Goal: Check status: Check status

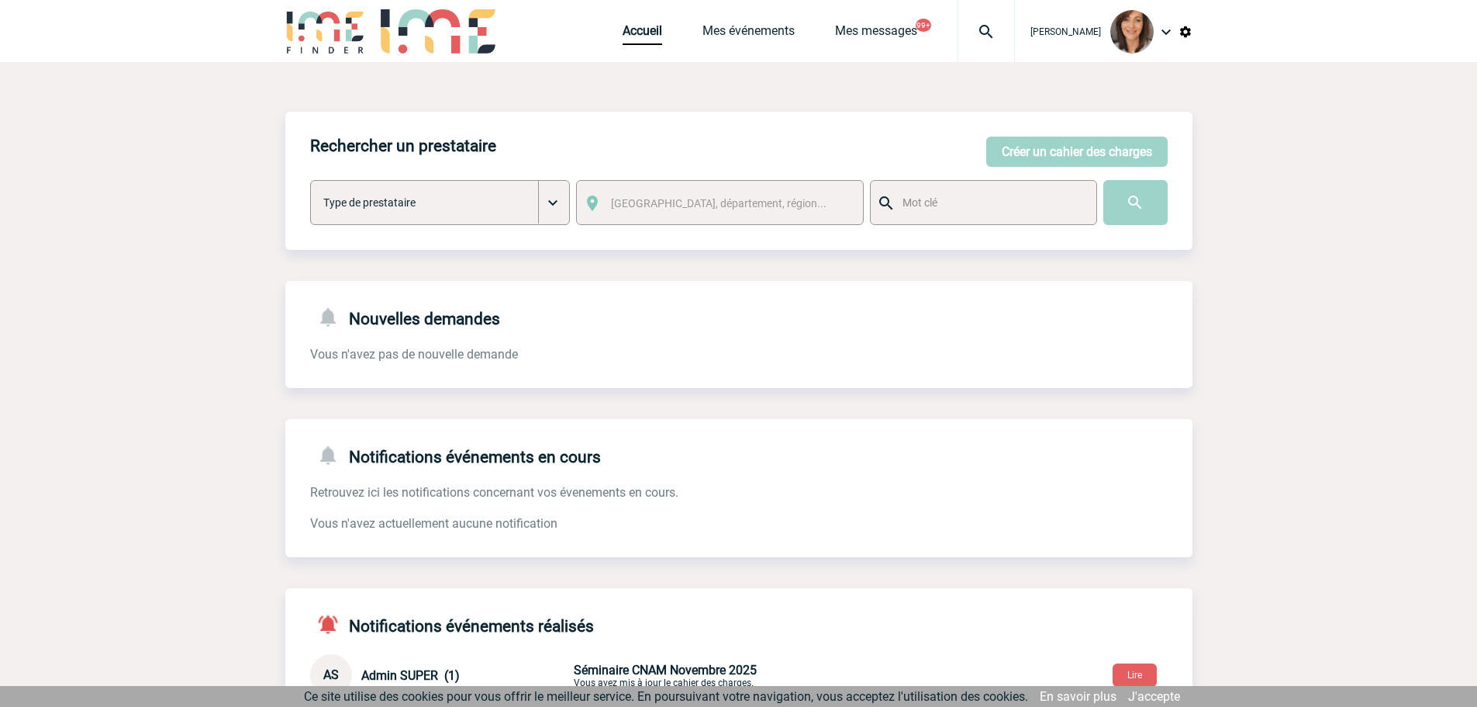
click at [994, 29] on img at bounding box center [987, 31] width 56 height 19
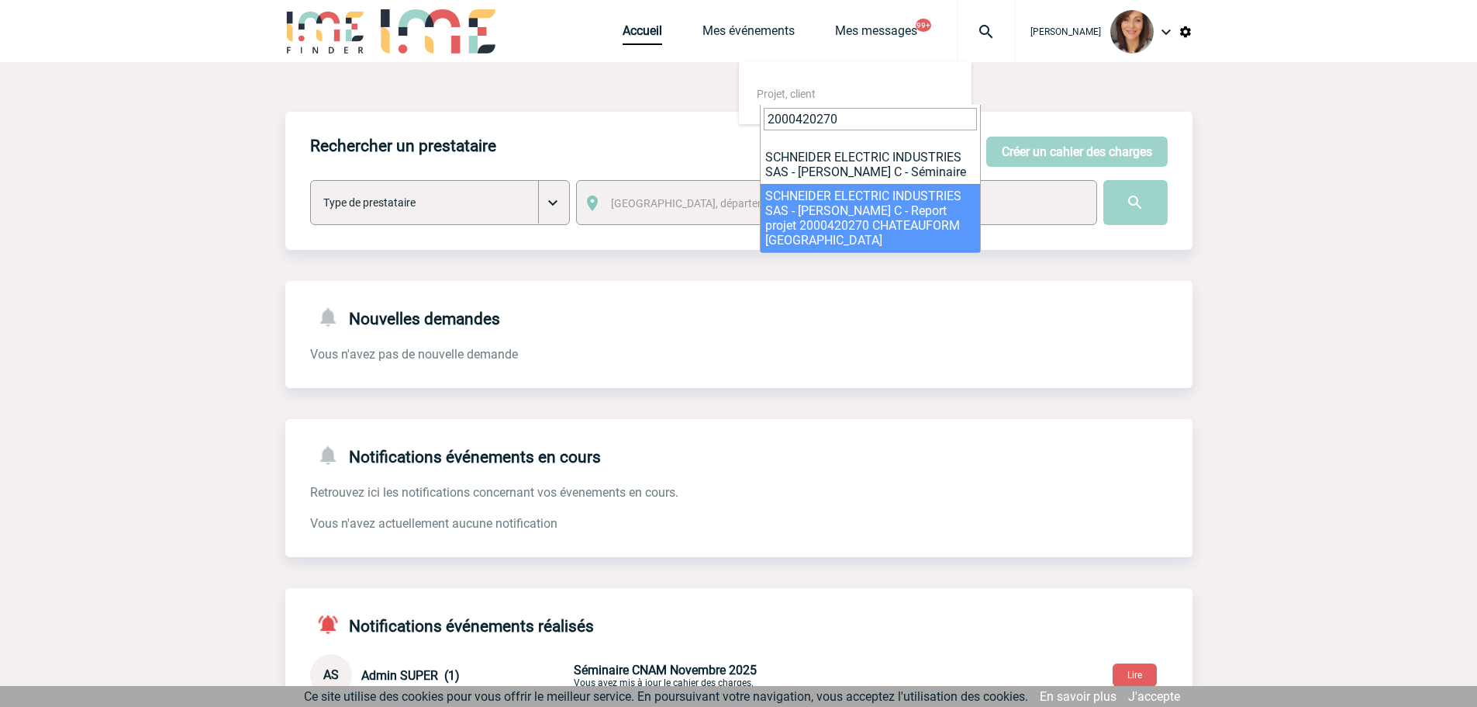
type input "2000420270"
select select "24158"
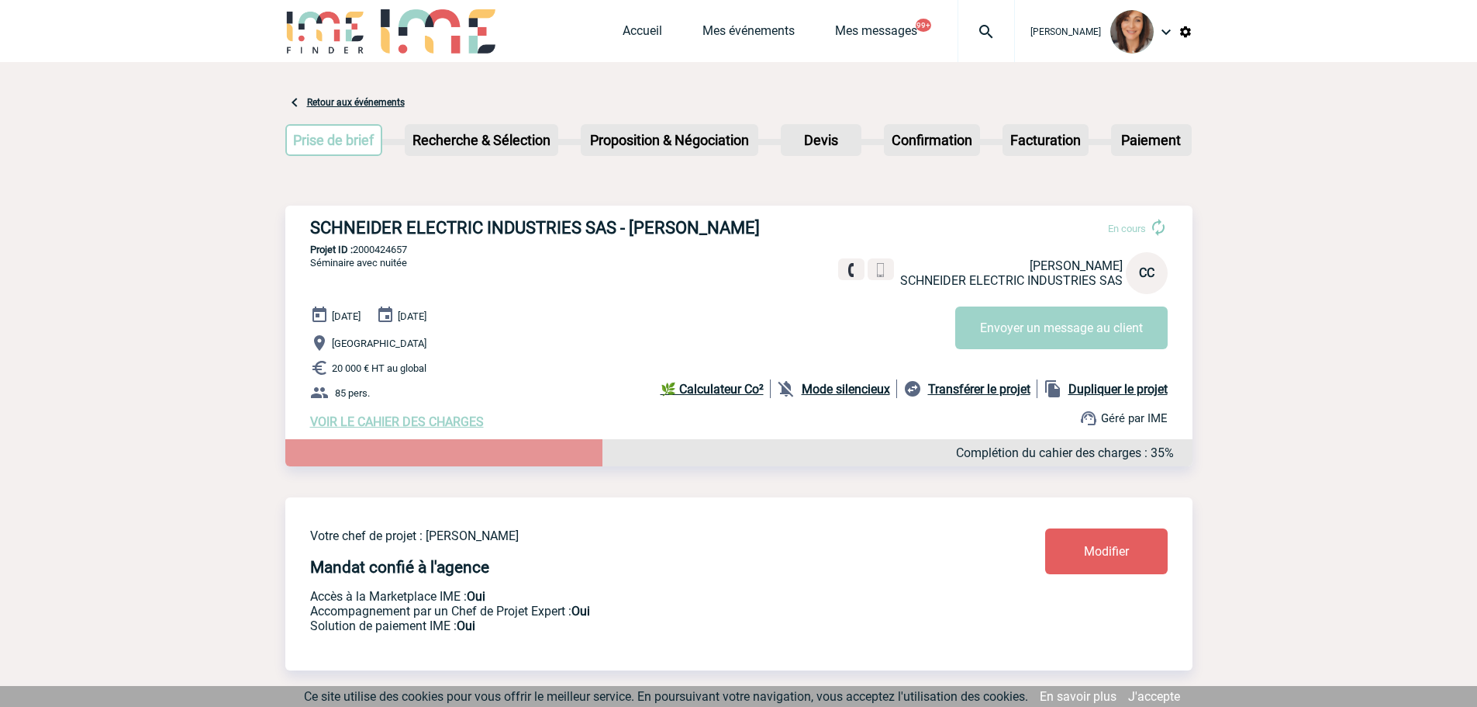
click at [997, 38] on img at bounding box center [987, 31] width 56 height 19
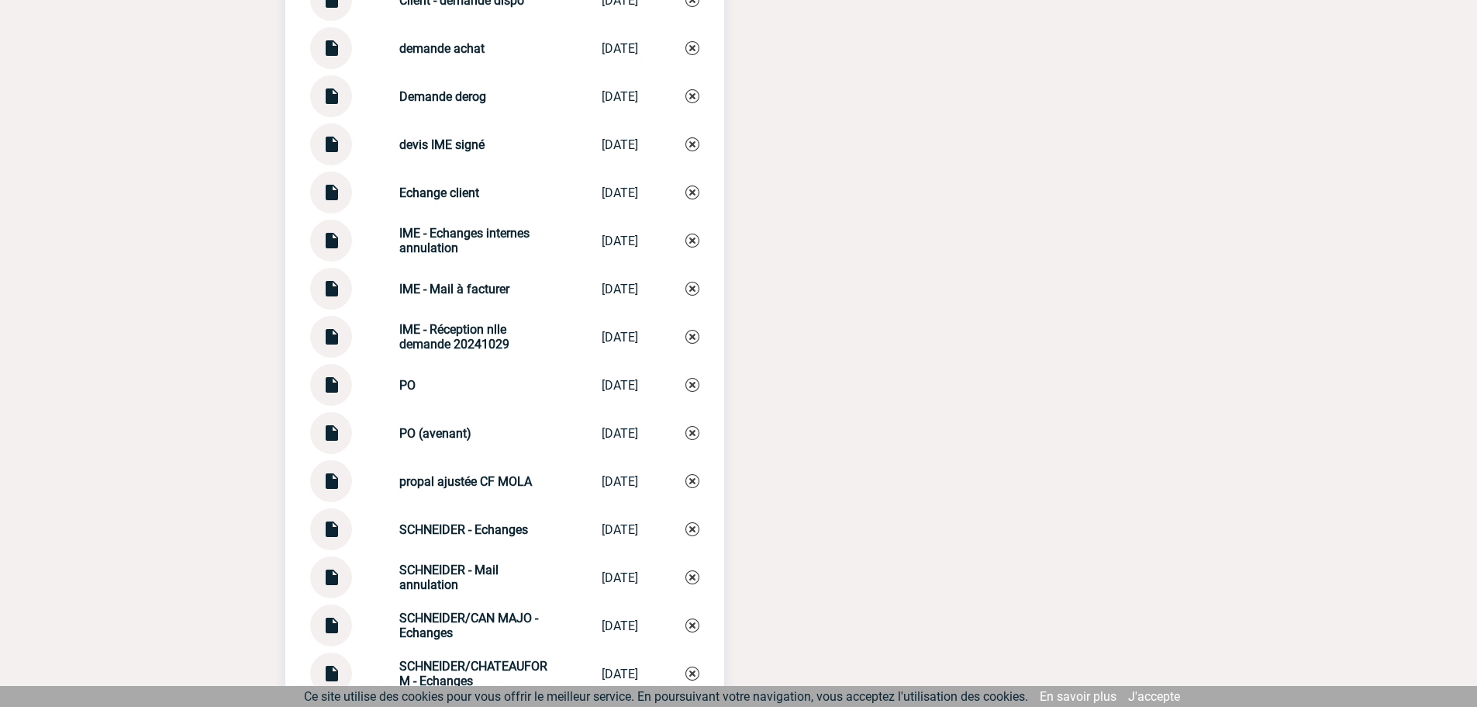
scroll to position [2327, 0]
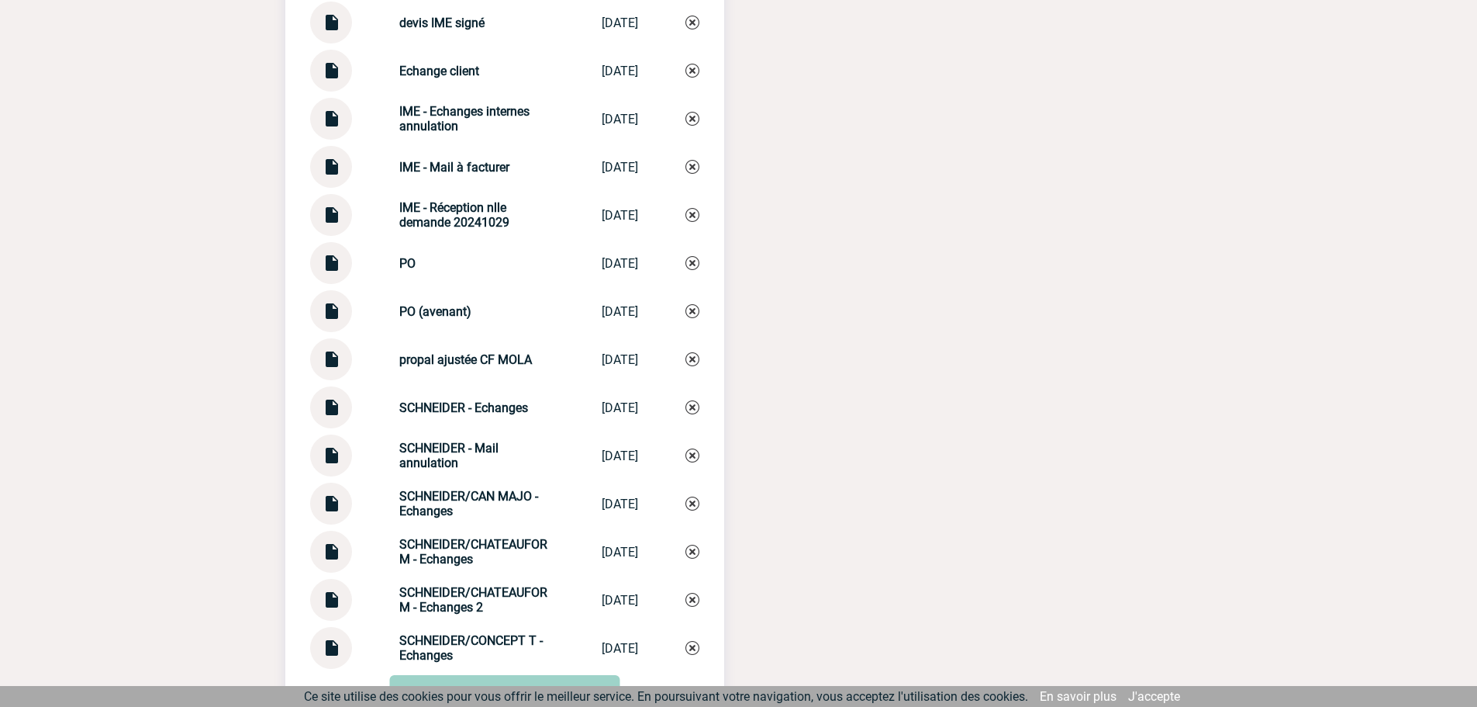
click at [333, 319] on img at bounding box center [331, 305] width 20 height 30
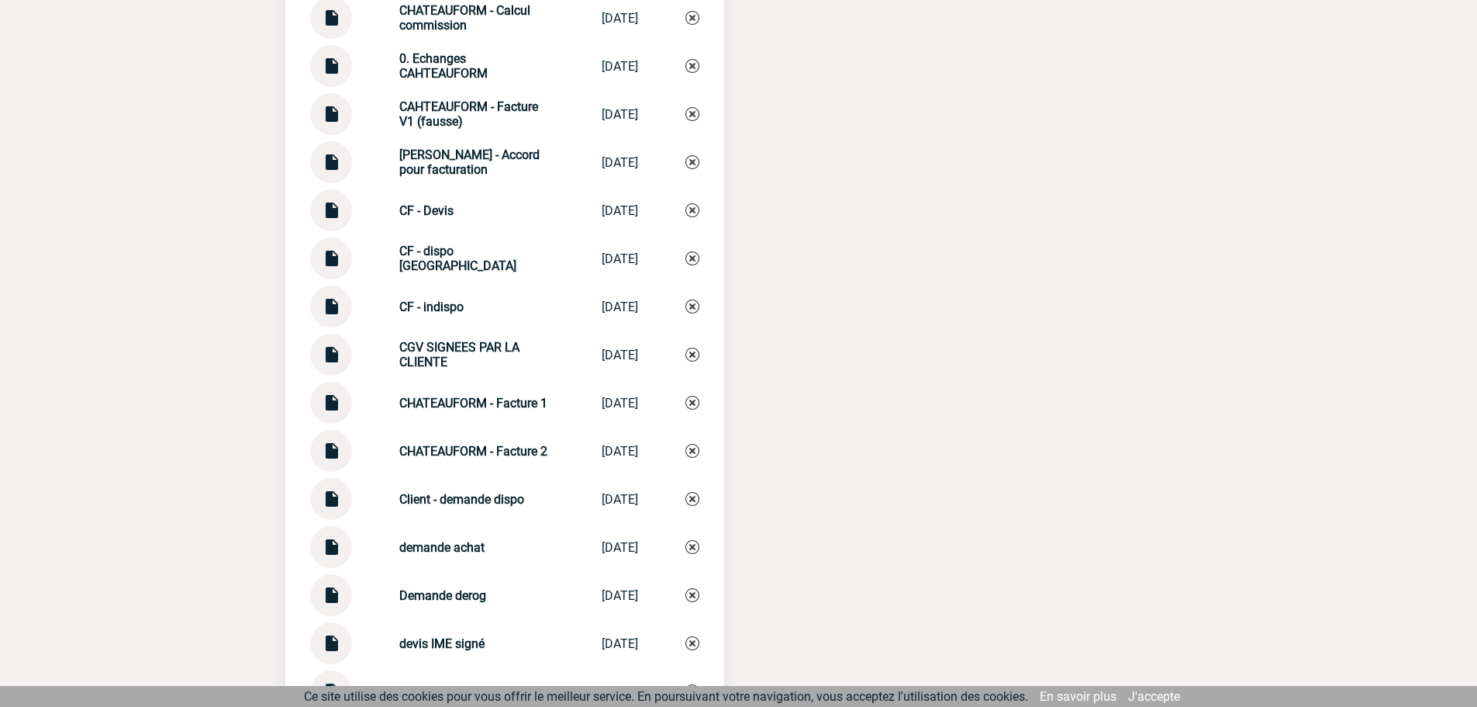
scroll to position [1629, 0]
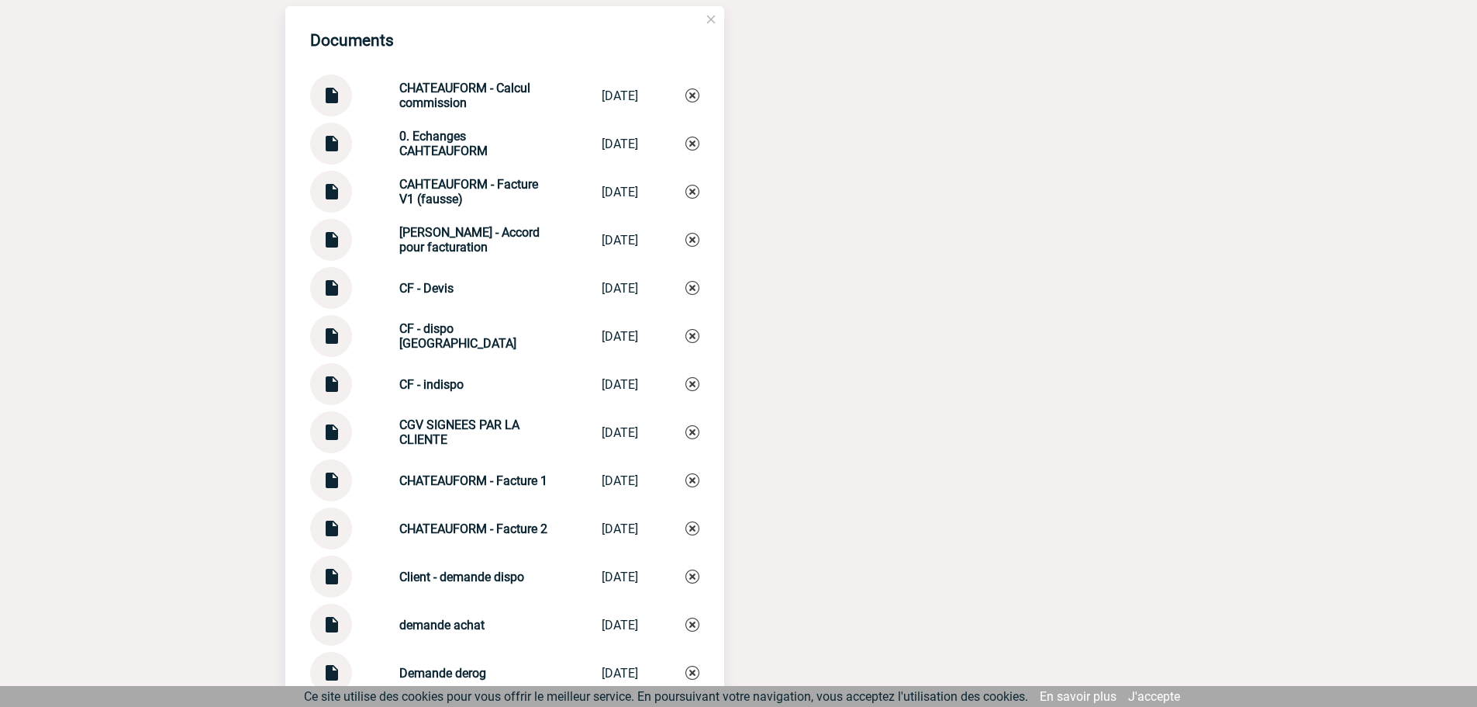
click at [333, 249] on img at bounding box center [331, 234] width 20 height 30
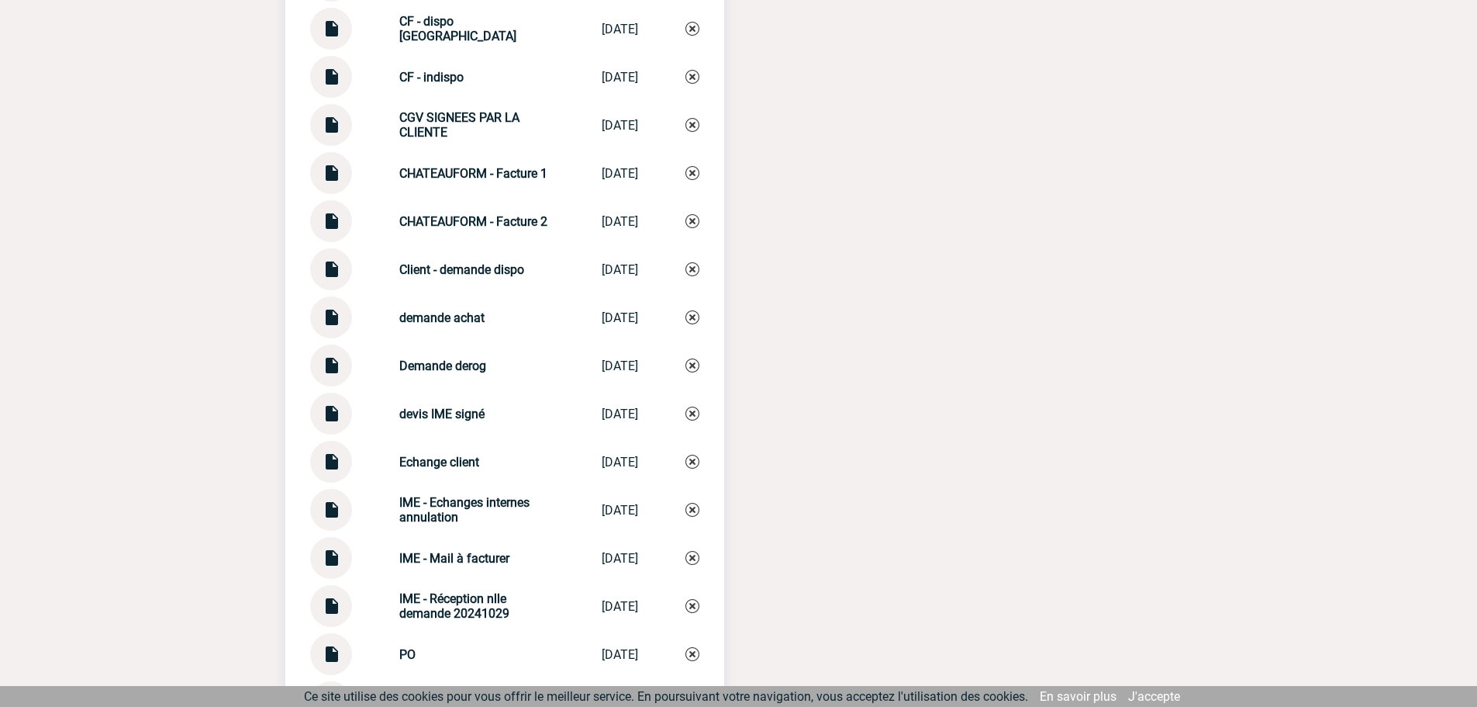
scroll to position [1939, 0]
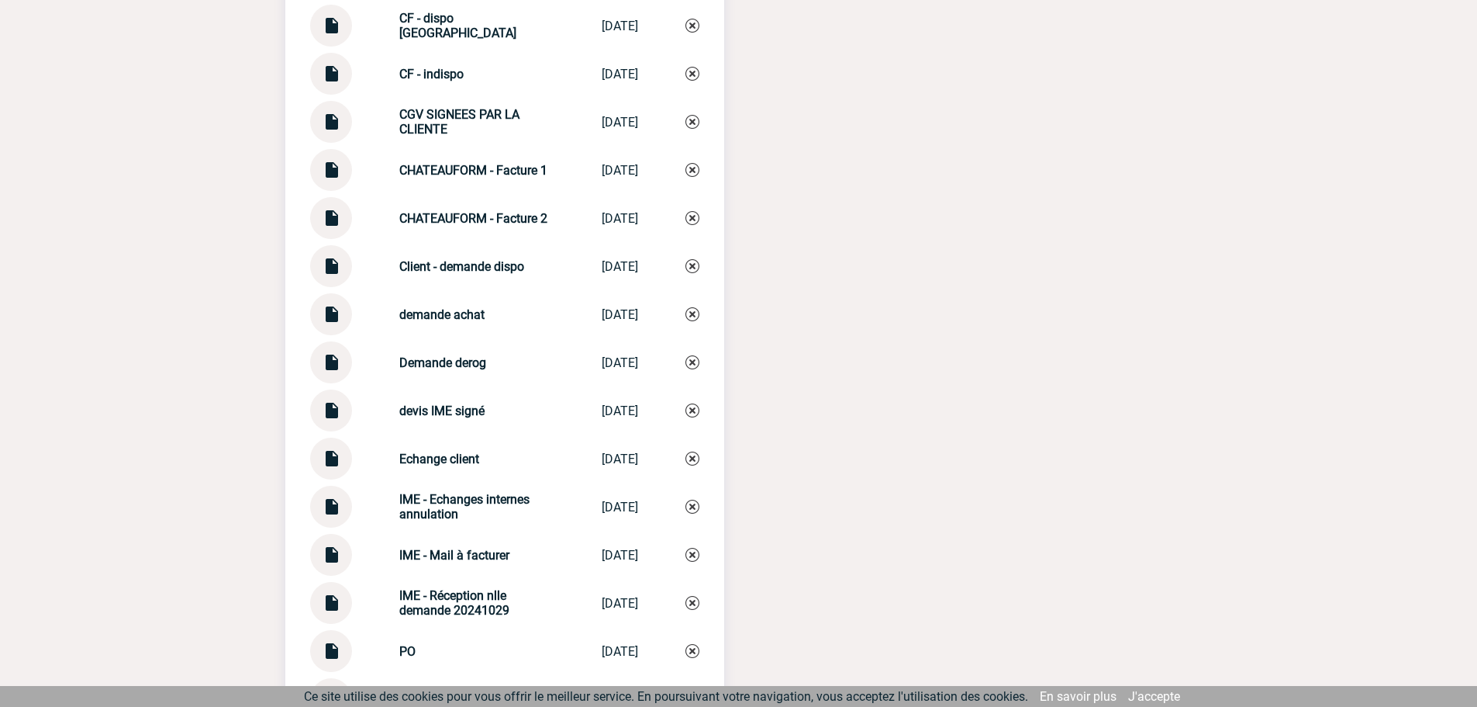
click at [331, 561] on img at bounding box center [331, 549] width 20 height 30
click at [338, 420] on img at bounding box center [331, 404] width 20 height 30
